Goal: Task Accomplishment & Management: Manage account settings

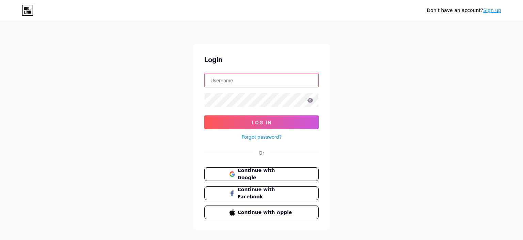
click at [284, 82] on input "text" at bounding box center [262, 80] width 114 height 14
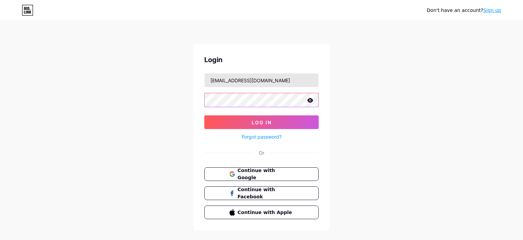
click at [204, 115] on button "Log In" at bounding box center [261, 122] width 114 height 14
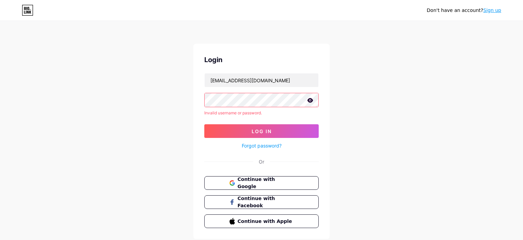
click at [308, 98] on icon at bounding box center [310, 100] width 6 height 5
click at [235, 81] on input "[EMAIL_ADDRESS][DOMAIN_NAME]" at bounding box center [262, 80] width 114 height 14
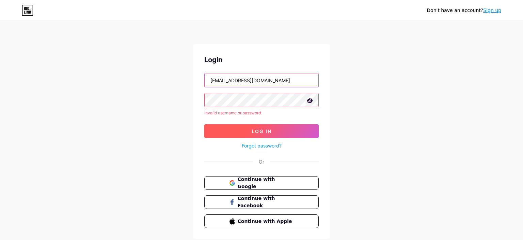
type input "[EMAIL_ADDRESS][DOMAIN_NAME]"
click at [255, 136] on button "Log In" at bounding box center [261, 131] width 114 height 14
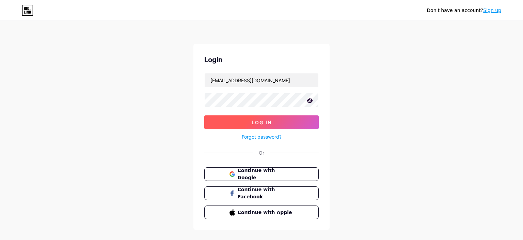
click at [262, 120] on span "Log In" at bounding box center [262, 122] width 20 height 6
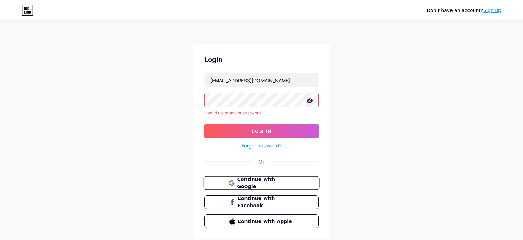
click at [226, 178] on button "Continue with Google" at bounding box center [261, 183] width 116 height 14
